Goal: Information Seeking & Learning: Learn about a topic

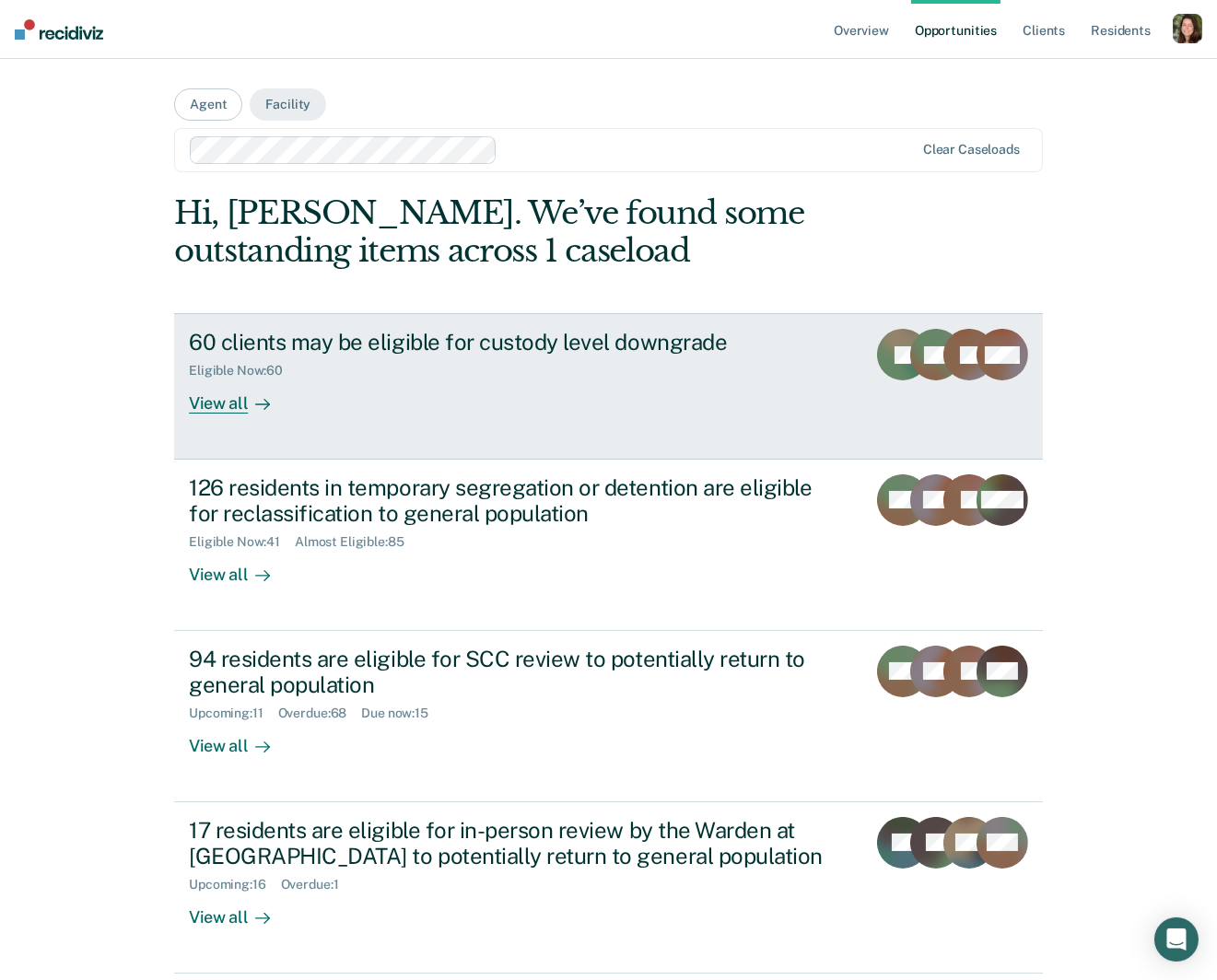
click at [416, 384] on div "60 clients may be eligible for custody level downgrade Eligible Now : 60 View a…" at bounding box center [534, 371] width 691 height 85
